Goal: Find specific page/section: Find specific page/section

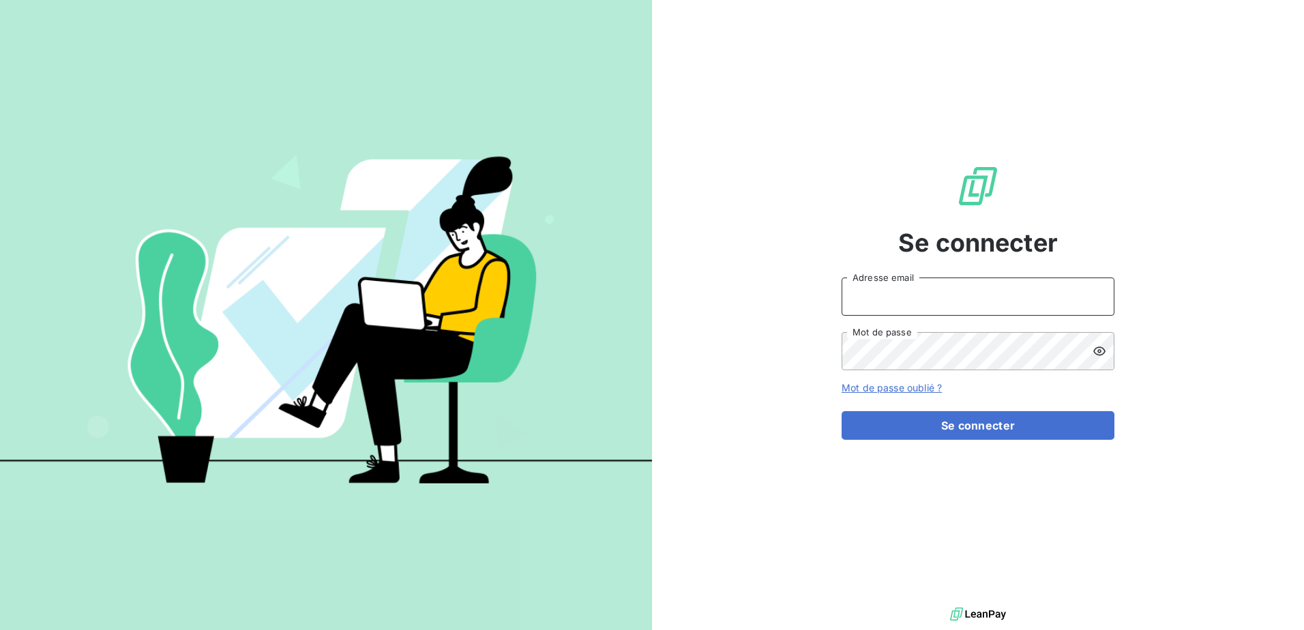
click at [948, 287] on input "Adresse email" at bounding box center [978, 297] width 273 height 38
type input "[PERSON_NAME][EMAIL_ADDRESS][DOMAIN_NAME]"
click at [842, 411] on button "Se connecter" at bounding box center [978, 425] width 273 height 29
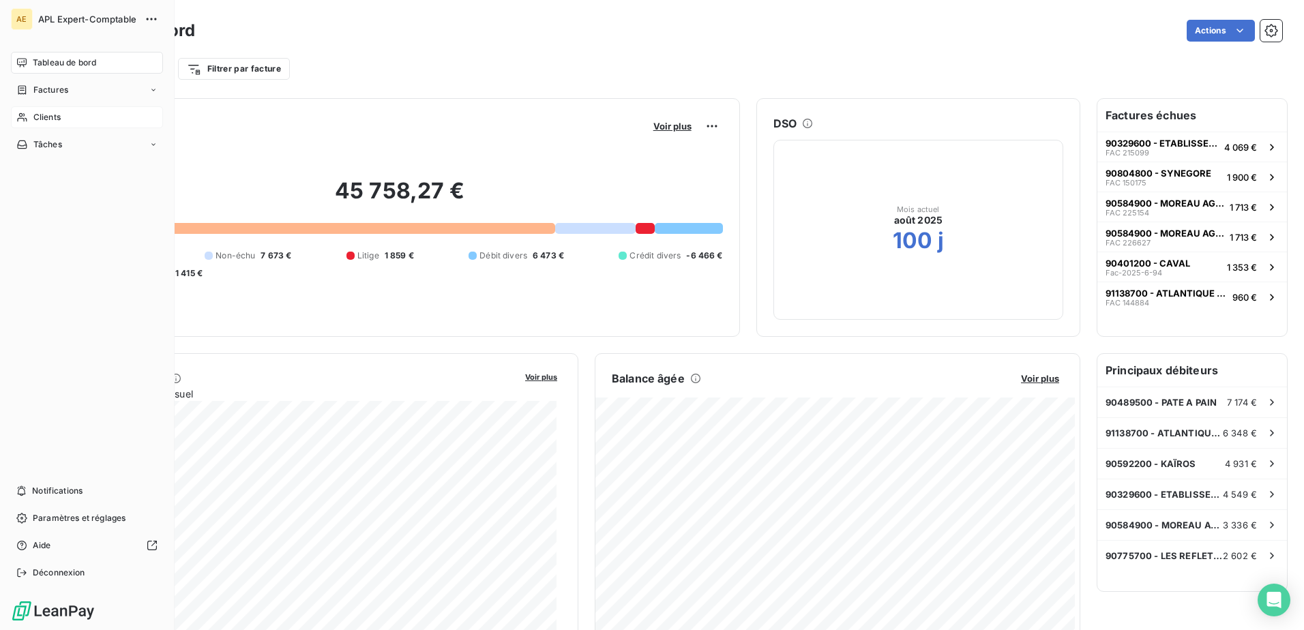
click at [67, 121] on div "Clients" at bounding box center [87, 117] width 152 height 22
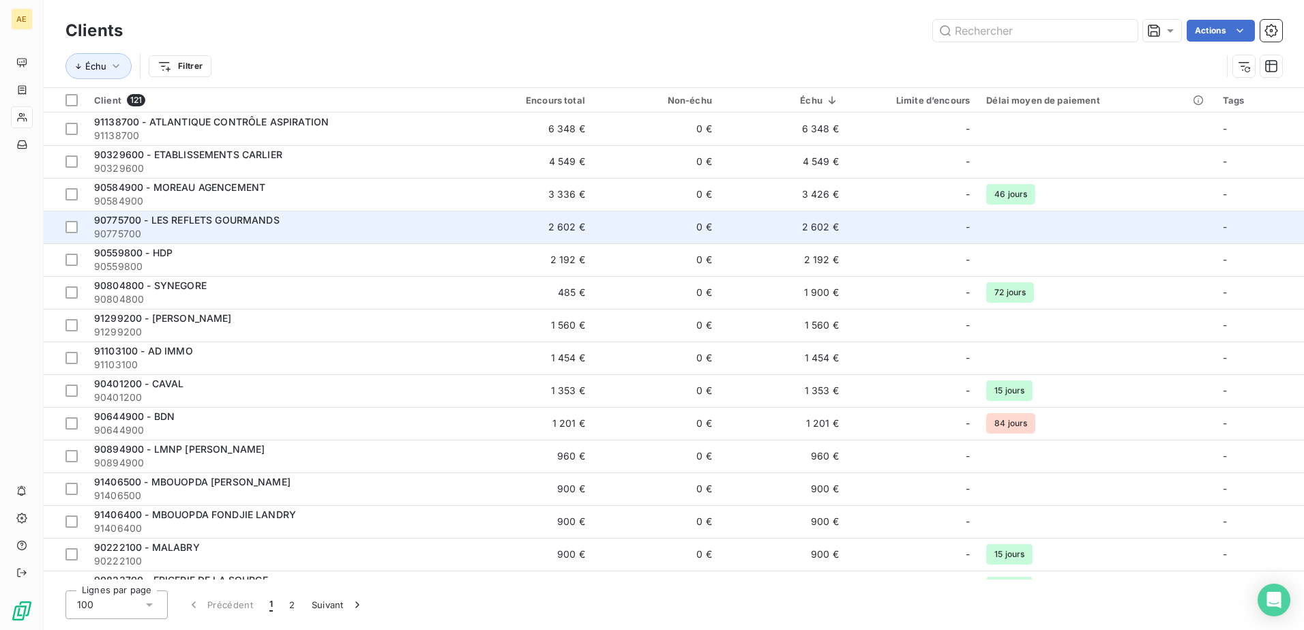
click at [263, 224] on span "90775700 - LES REFLETS GOURMANDS" at bounding box center [187, 220] width 186 height 12
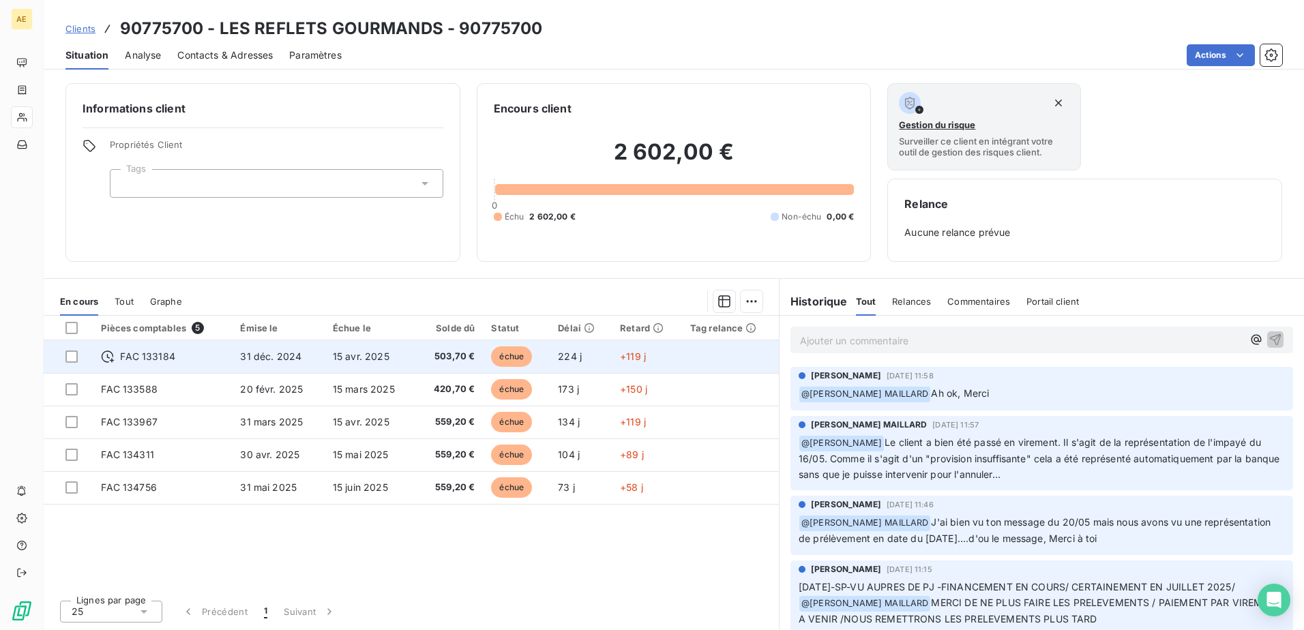
click at [267, 359] on span "31 déc. 2024" at bounding box center [270, 357] width 61 height 12
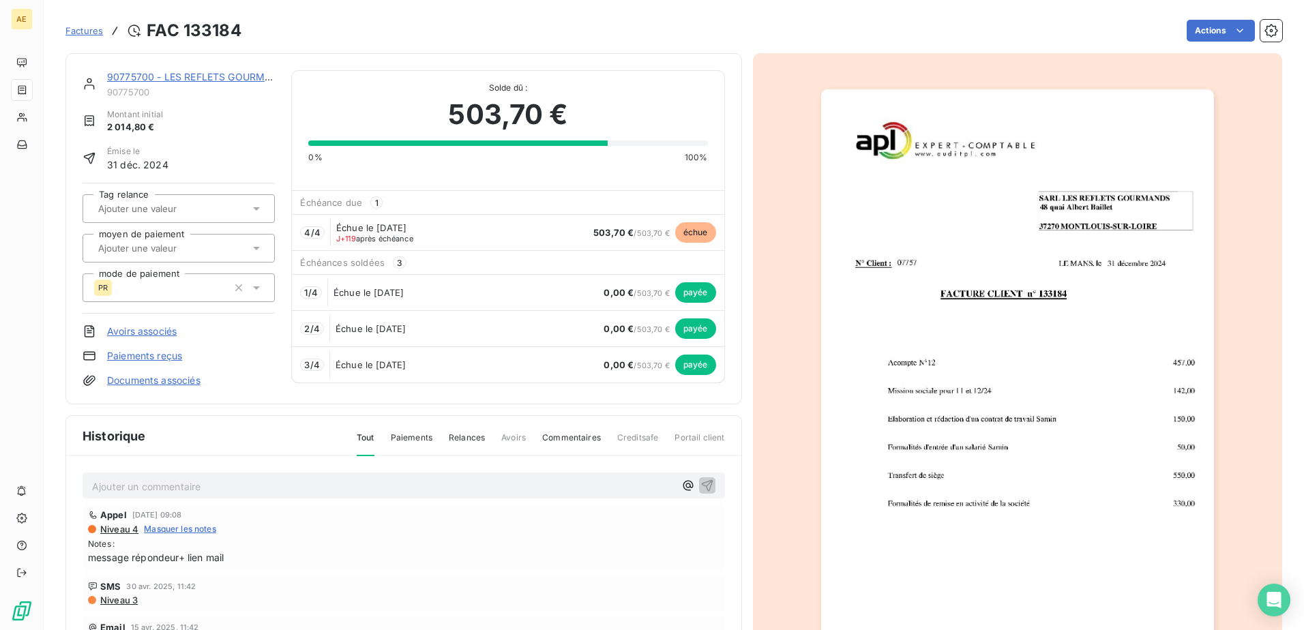
click at [1083, 149] on img "button" at bounding box center [1017, 366] width 393 height 555
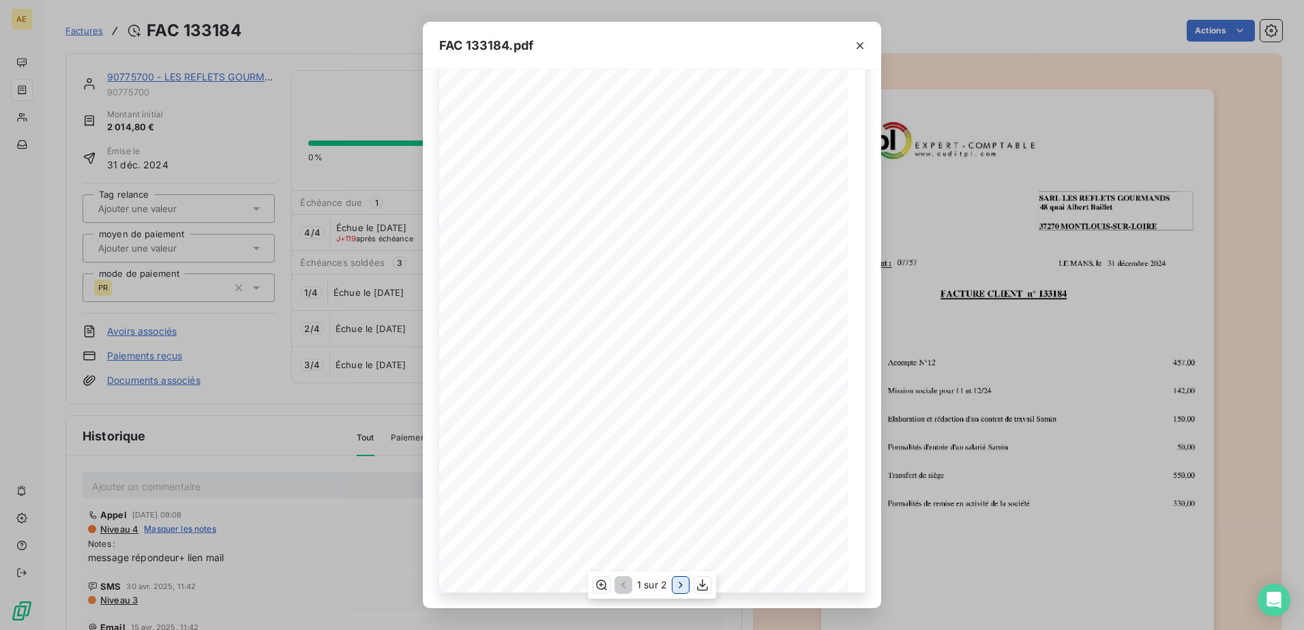
scroll to position [87, 0]
click at [705, 589] on icon "button" at bounding box center [703, 586] width 14 height 14
click at [858, 45] on icon "button" at bounding box center [860, 46] width 14 height 14
